Goal: Transaction & Acquisition: Book appointment/travel/reservation

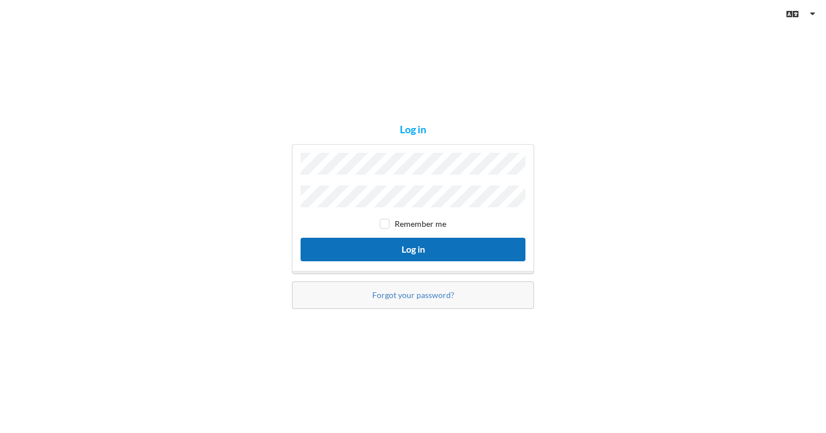
click at [432, 244] on button "Log in" at bounding box center [413, 250] width 225 height 24
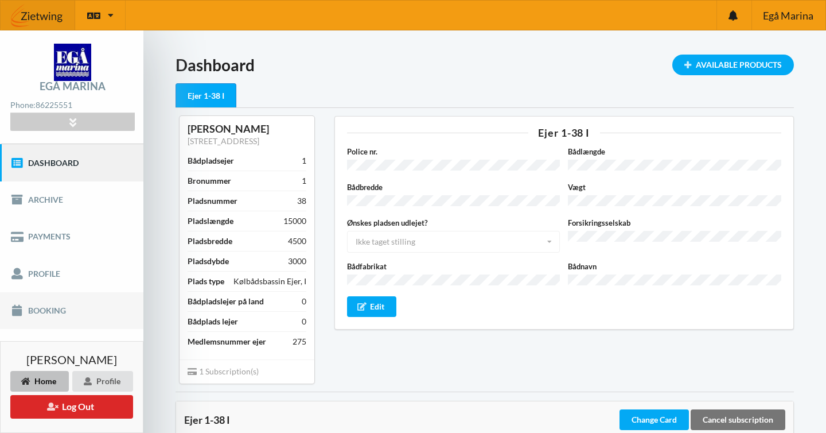
click at [64, 310] on link "Booking" at bounding box center [71, 310] width 143 height 37
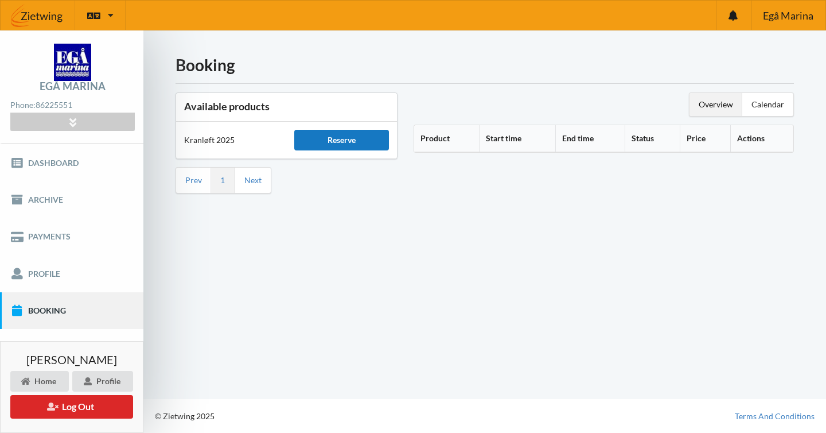
click at [348, 142] on div "Reserve" at bounding box center [341, 140] width 94 height 21
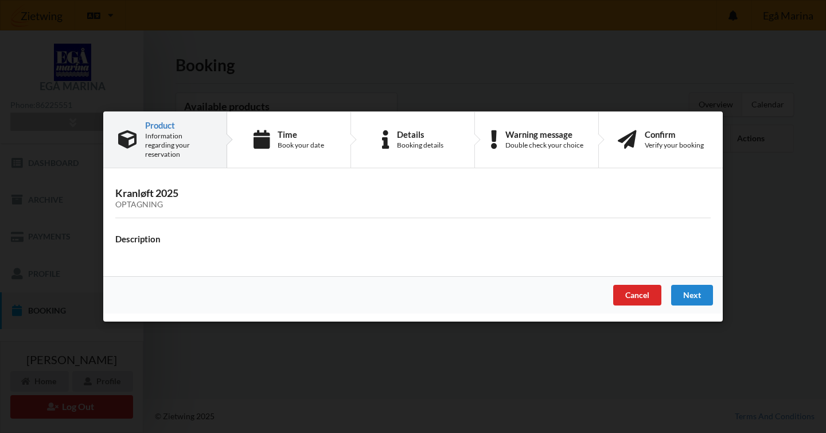
click at [196, 187] on h3 "Kranløft 2025 Optagning" at bounding box center [413, 198] width 596 height 23
click at [695, 289] on div "Next" at bounding box center [692, 295] width 42 height 21
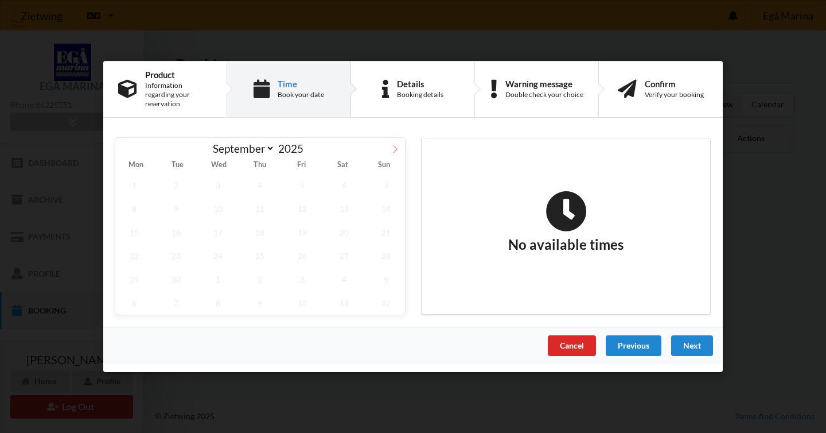
click at [394, 145] on icon at bounding box center [396, 148] width 4 height 7
select select "9"
click at [266, 249] on span "23" at bounding box center [261, 256] width 38 height 24
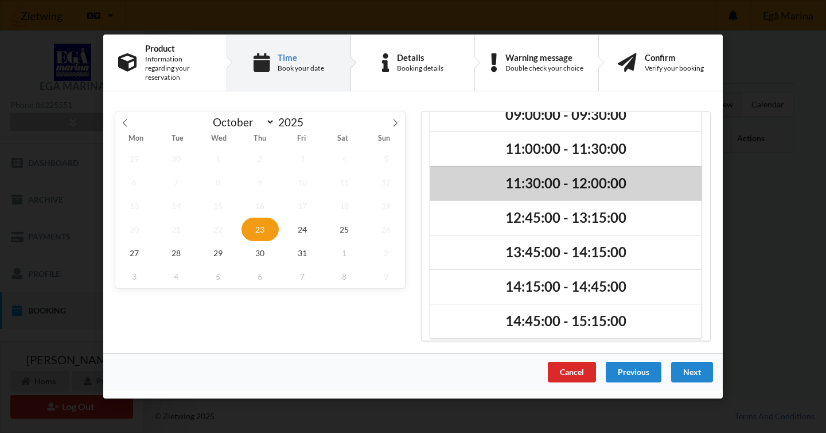
scroll to position [63, 0]
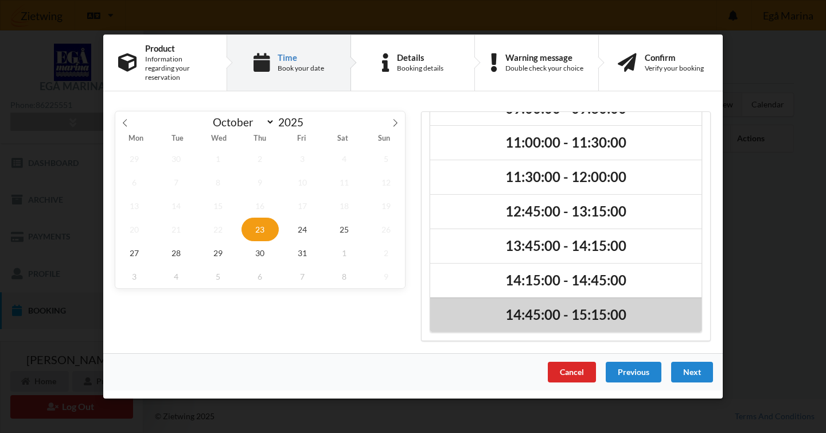
click at [609, 306] on h2 "14:45:00 - 15:15:00" at bounding box center [565, 315] width 255 height 18
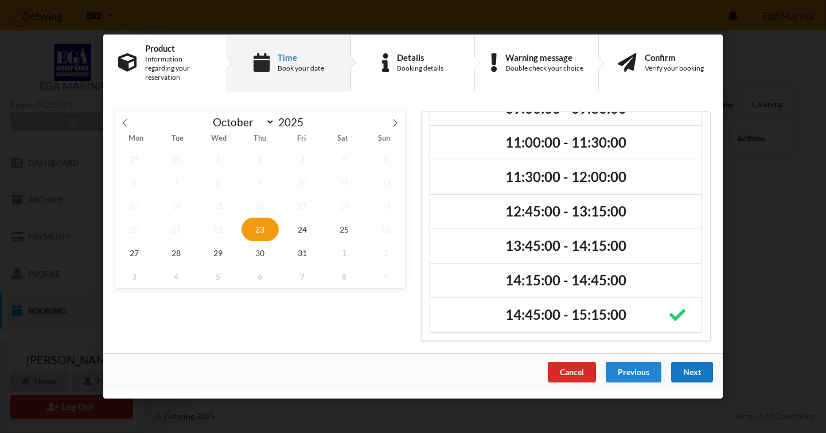
click at [694, 367] on div "Next" at bounding box center [692, 372] width 42 height 21
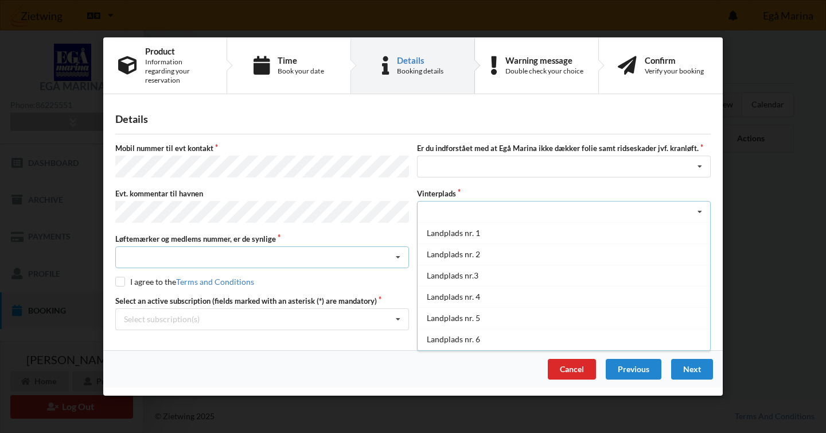
click at [289, 250] on div "Nej, jeg kontakter havnekontoret inden løftet Ja, mine mærker er synlige og int…" at bounding box center [262, 257] width 294 height 22
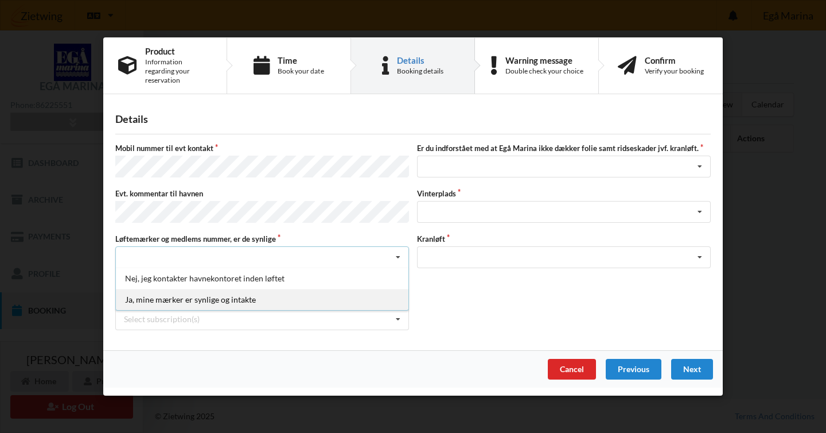
click at [276, 289] on div "Ja, mine mærker er synlige og intakte" at bounding box center [262, 299] width 293 height 21
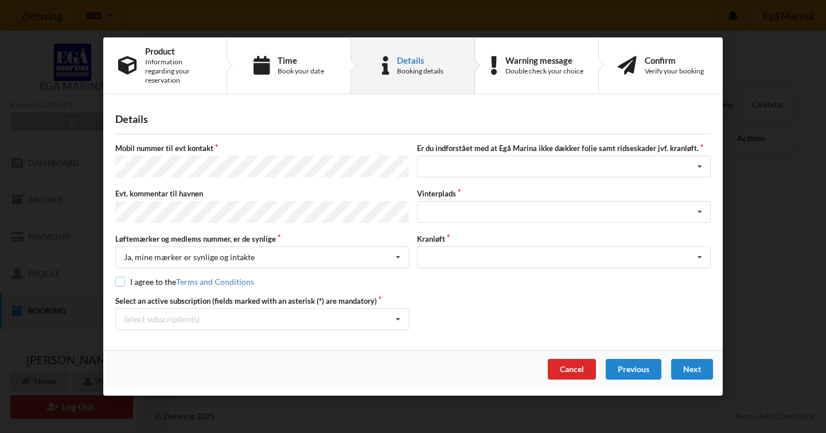
click at [119, 277] on input "checkbox" at bounding box center [120, 282] width 10 height 10
checkbox input "true"
click at [304, 313] on div "Select subscription(s) * Ejer 1-38 I" at bounding box center [262, 319] width 294 height 22
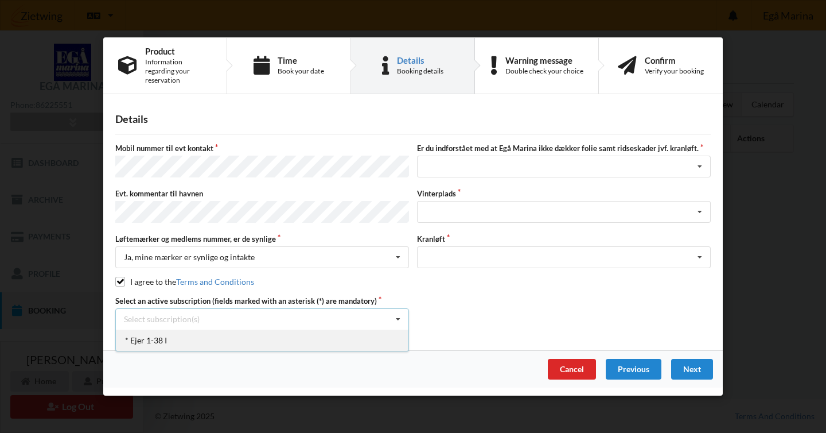
click at [304, 330] on div "* Ejer 1-38 I" at bounding box center [262, 339] width 293 height 21
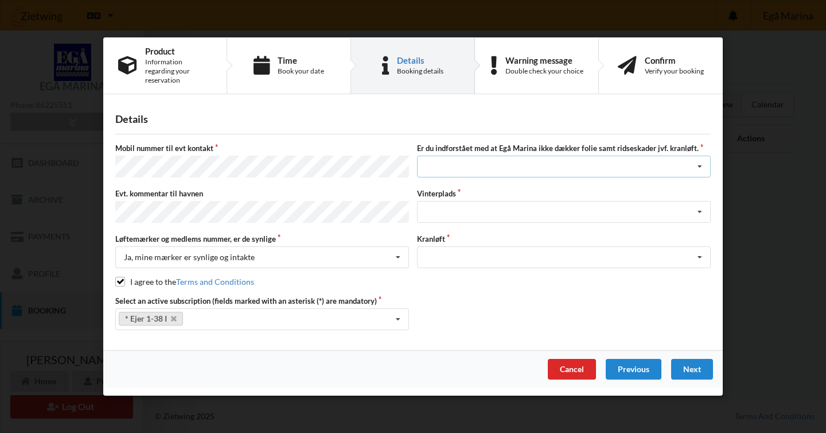
click at [557, 161] on div "Jeg har tæpper med og tager selv ansvaret for eventuelle folie samt ridseskader…" at bounding box center [564, 167] width 294 height 22
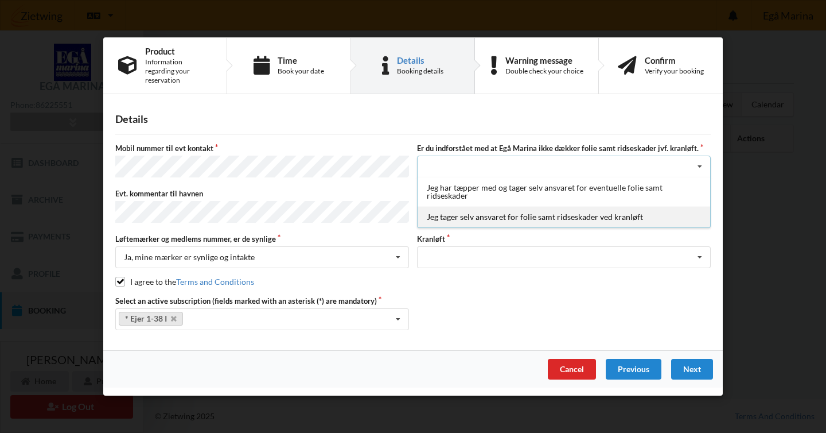
click at [561, 214] on div "Jeg tager selv ansvaret for folie samt ridseskader ved kranløft" at bounding box center [564, 217] width 293 height 21
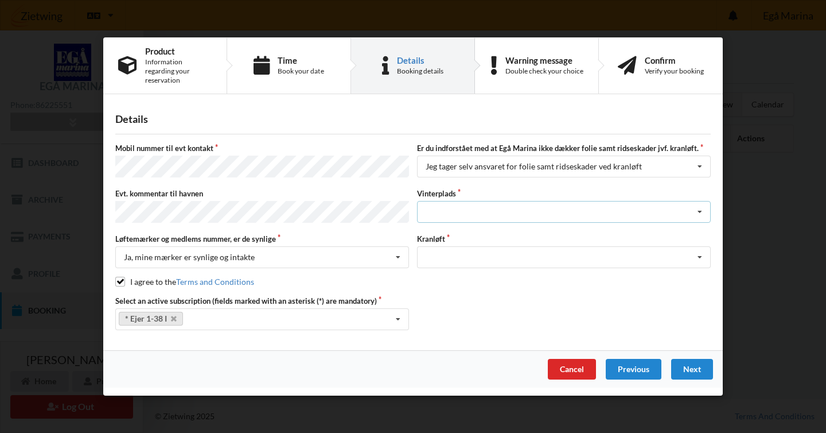
click at [568, 209] on div "Landplads nr. 1 Landplads nr. 2 Landplads nr.3 Landplads nr. 4 Landplads nr. 5 …" at bounding box center [564, 212] width 294 height 22
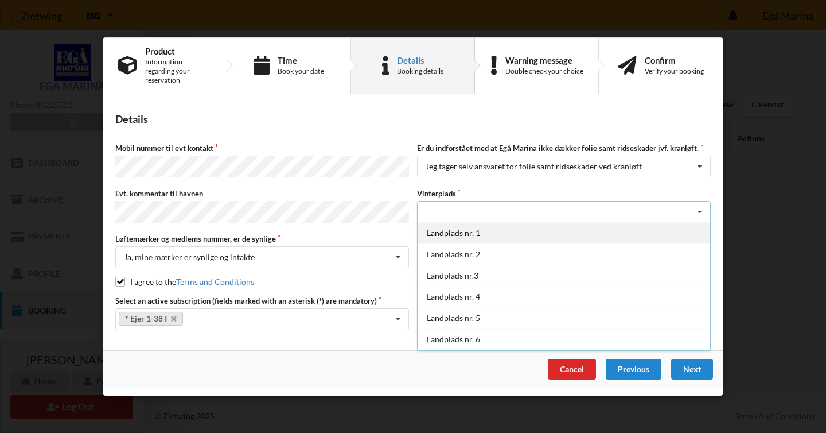
click at [569, 222] on div "Landplads nr. 1" at bounding box center [564, 232] width 293 height 21
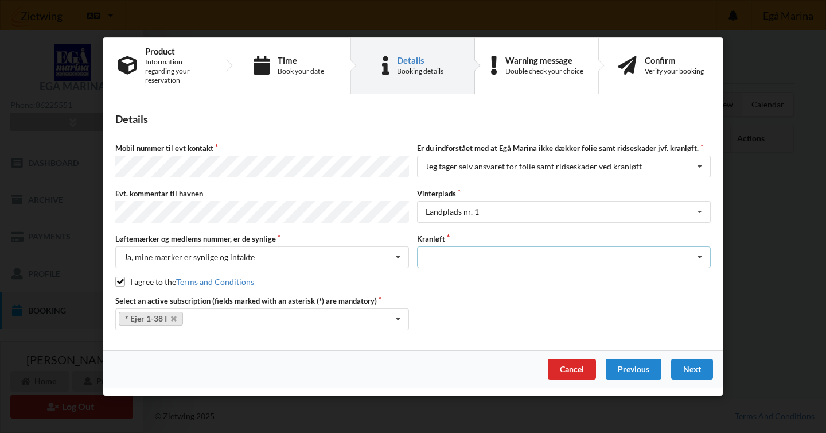
click at [571, 249] on div "Optagning" at bounding box center [564, 257] width 294 height 22
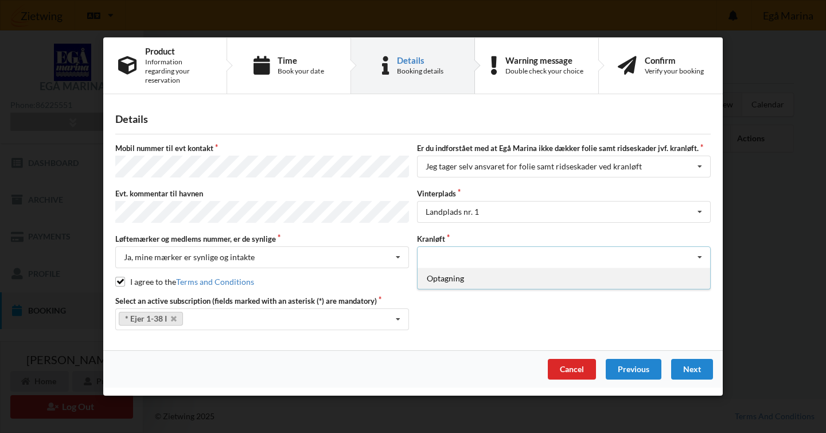
click at [566, 269] on div "Optagning" at bounding box center [564, 277] width 293 height 21
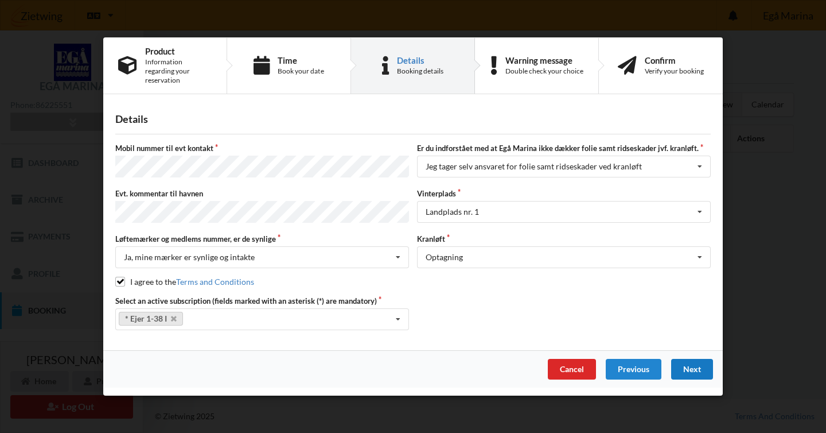
click at [697, 360] on div "Next" at bounding box center [692, 369] width 42 height 21
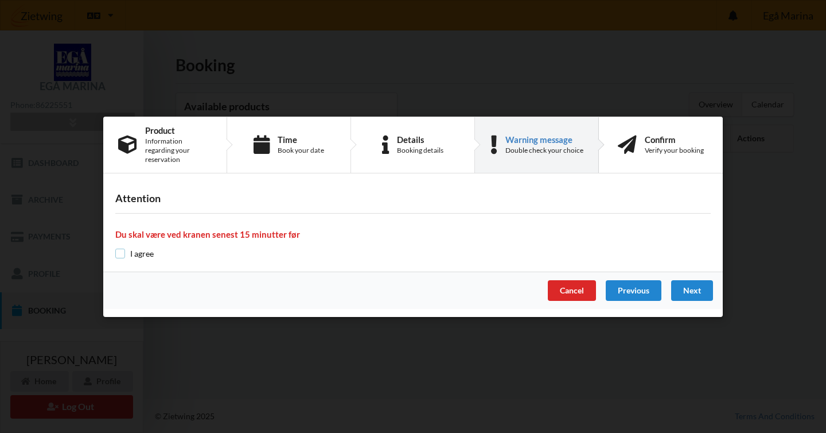
click at [119, 250] on input "checkbox" at bounding box center [120, 254] width 10 height 10
checkbox input "true"
click at [692, 286] on div "Next" at bounding box center [692, 290] width 42 height 21
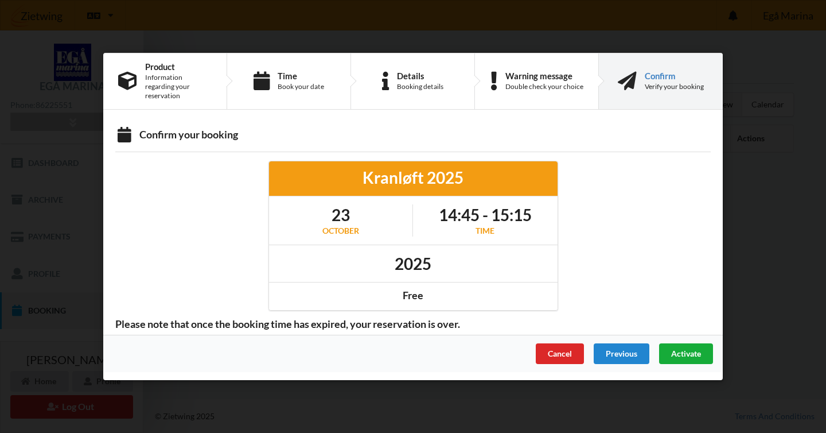
click at [689, 349] on span "Activate" at bounding box center [686, 353] width 30 height 10
